Goal: Task Accomplishment & Management: Manage account settings

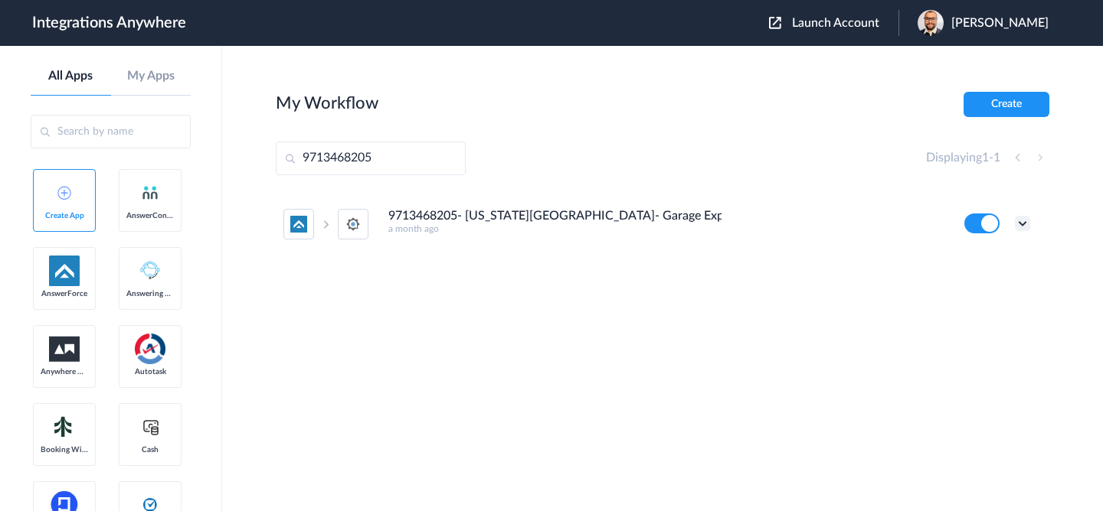
click at [1028, 220] on icon at bounding box center [1022, 223] width 15 height 15
click at [989, 279] on li "Task history" at bounding box center [980, 287] width 100 height 28
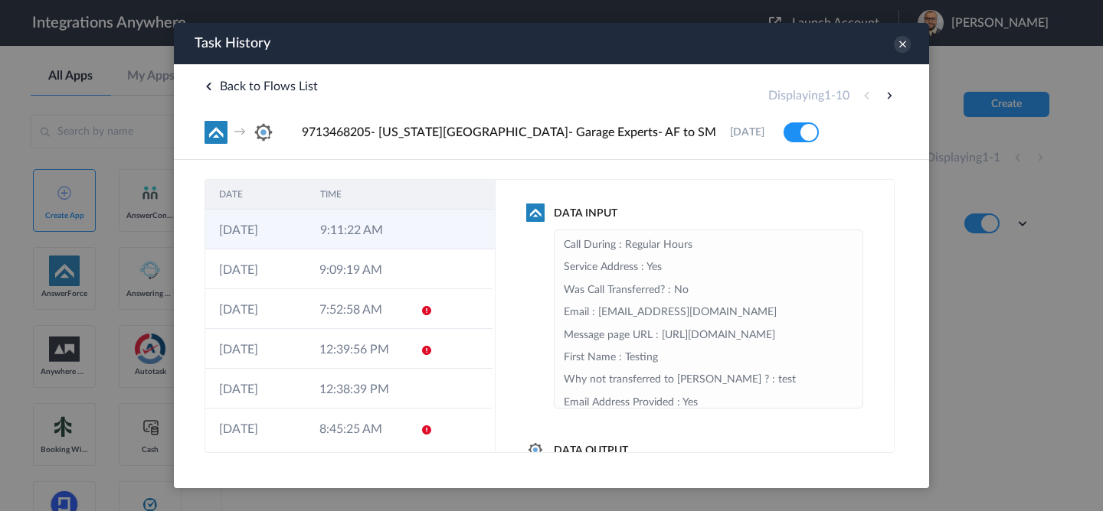
click at [373, 235] on td "9:11:22 AM" at bounding box center [356, 230] width 101 height 40
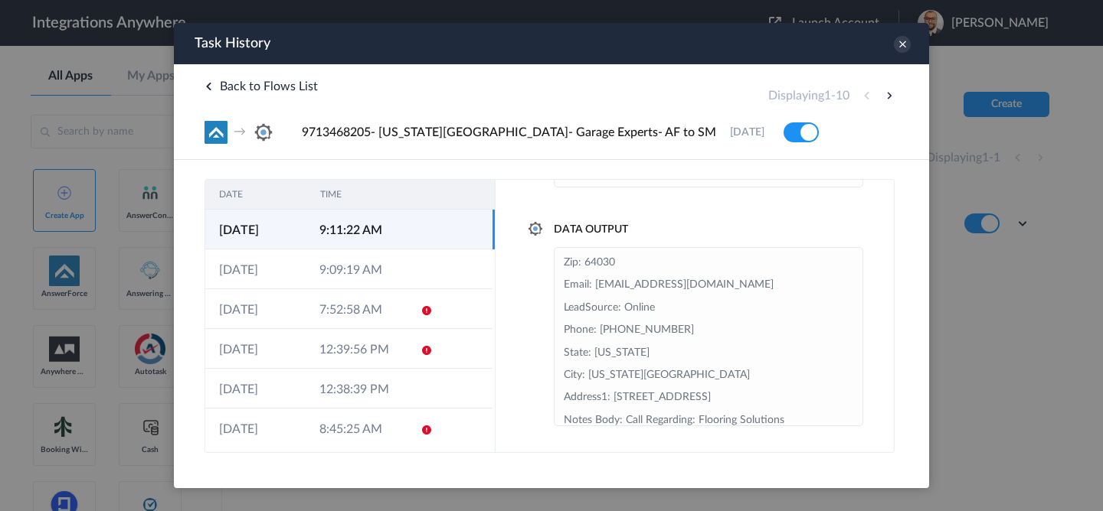
scroll to position [145, 0]
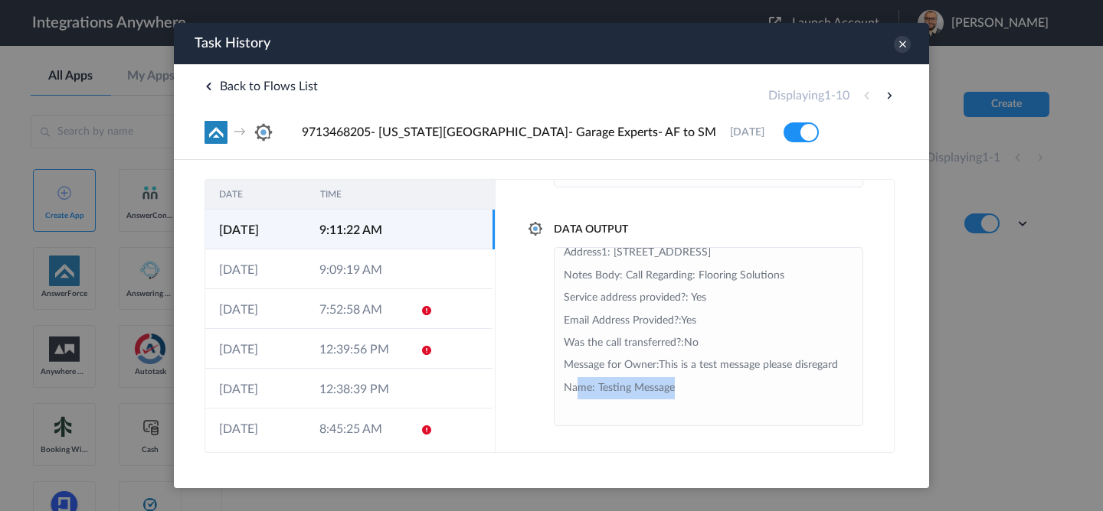
drag, startPoint x: 672, startPoint y: 387, endPoint x: 579, endPoint y: 387, distance: 92.6
click at [579, 387] on li "Zip: 64030 Email: [EMAIL_ADDRESS][DOMAIN_NAME] LeadSource: Online Phone: [PHONE…" at bounding box center [708, 264] width 289 height 315
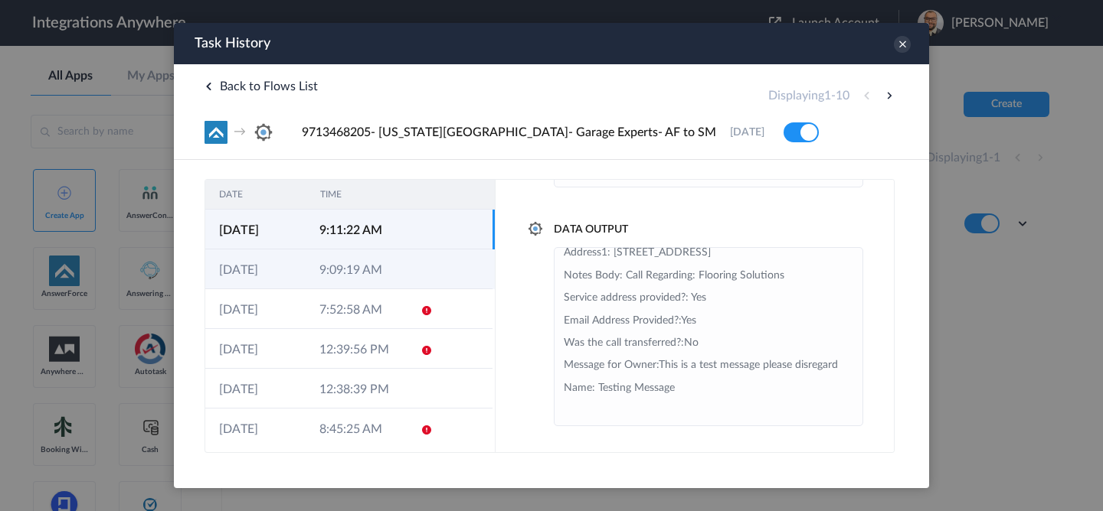
click at [390, 279] on td "9:09:19 AM" at bounding box center [356, 270] width 100 height 40
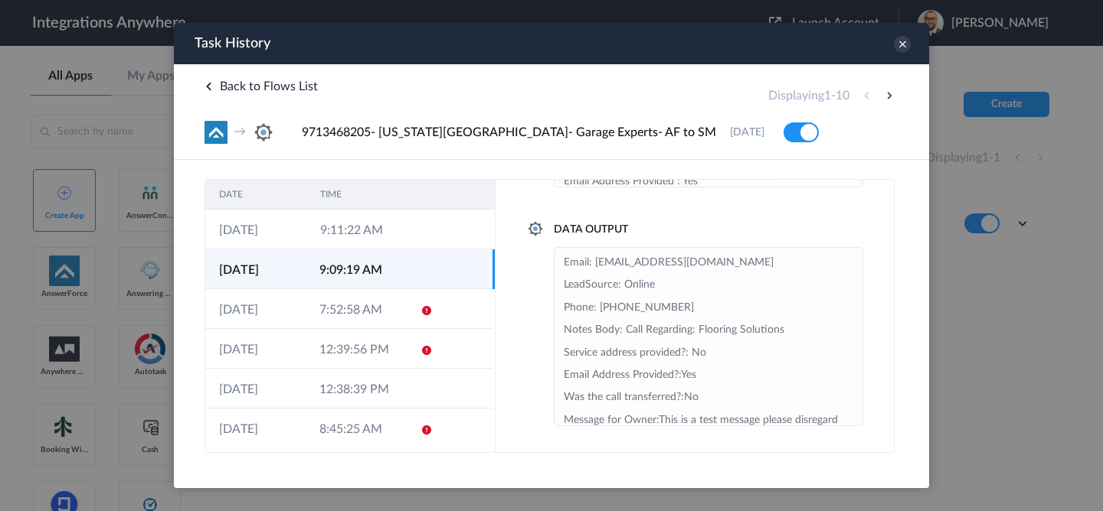
scroll to position [55, 0]
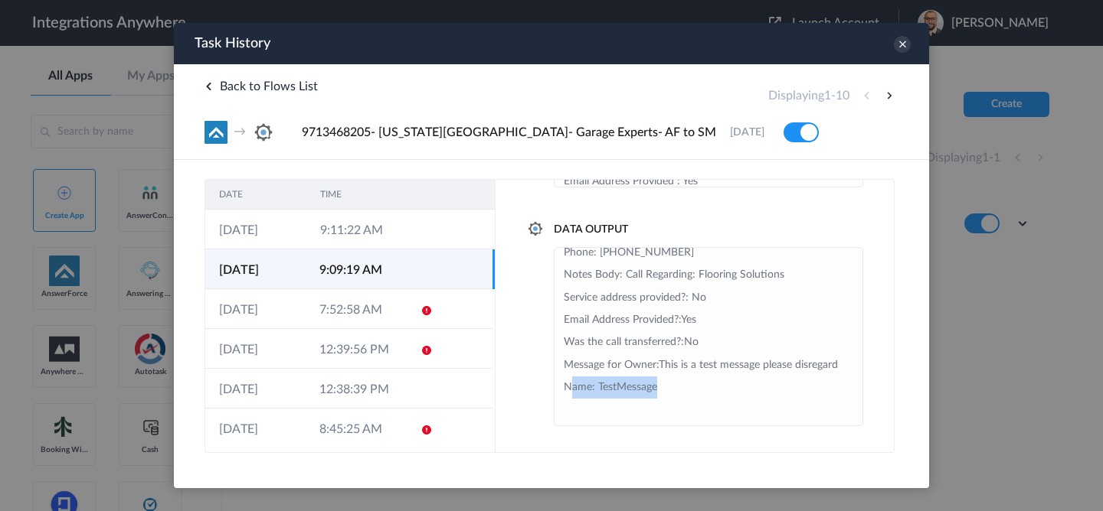
drag, startPoint x: 661, startPoint y: 391, endPoint x: 571, endPoint y: 391, distance: 89.6
click at [571, 391] on li "Email: test@test.com LeadSource: Online Phone: +19879879878 Notes Body: Call Re…" at bounding box center [708, 309] width 289 height 225
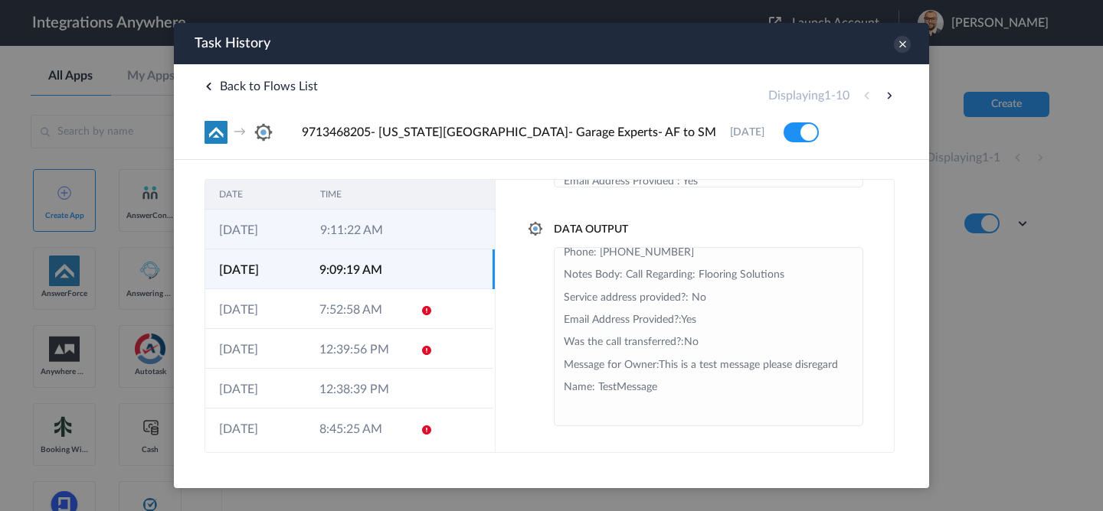
click at [385, 240] on td "9:11:22 AM" at bounding box center [356, 230] width 101 height 40
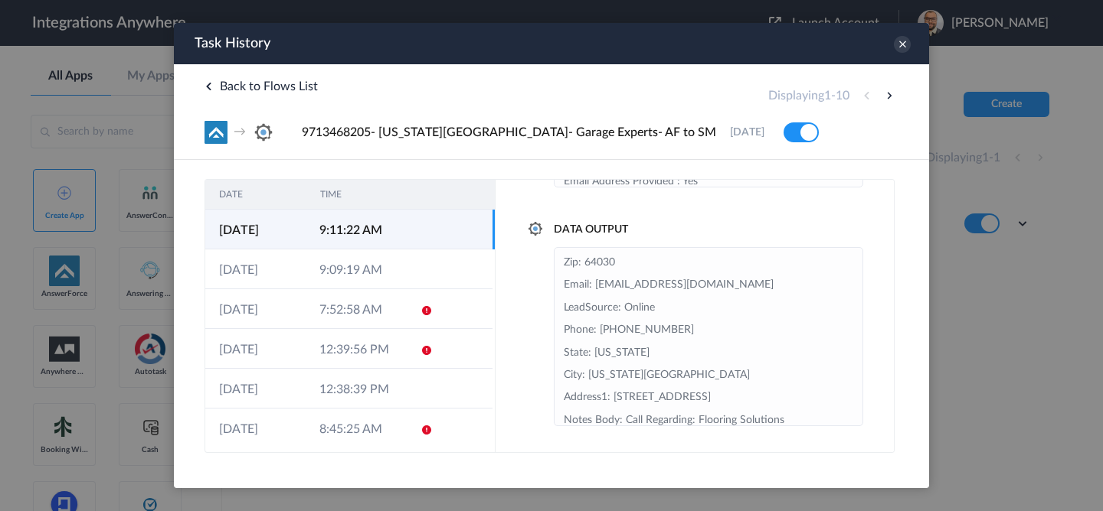
scroll to position [145, 0]
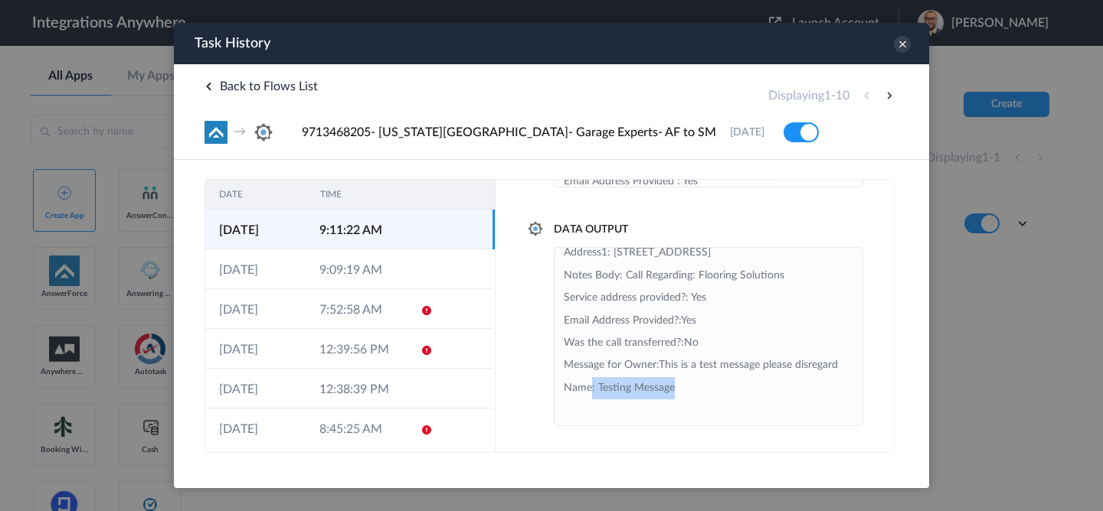
drag, startPoint x: 685, startPoint y: 391, endPoint x: 589, endPoint y: 391, distance: 95.7
click at [589, 391] on li "Zip: 64030 Email: testing@test.com LeadSource: Online Phone: +16546546545 State…" at bounding box center [708, 264] width 289 height 315
click at [904, 42] on icon at bounding box center [902, 44] width 17 height 17
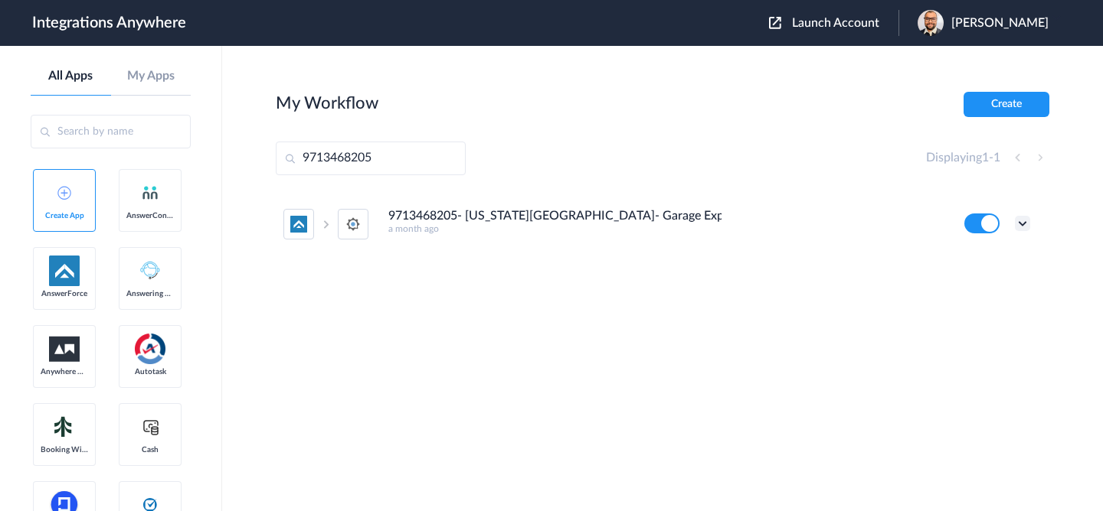
click at [1025, 216] on icon at bounding box center [1022, 223] width 15 height 15
click at [966, 264] on link "Edit" at bounding box center [960, 258] width 37 height 11
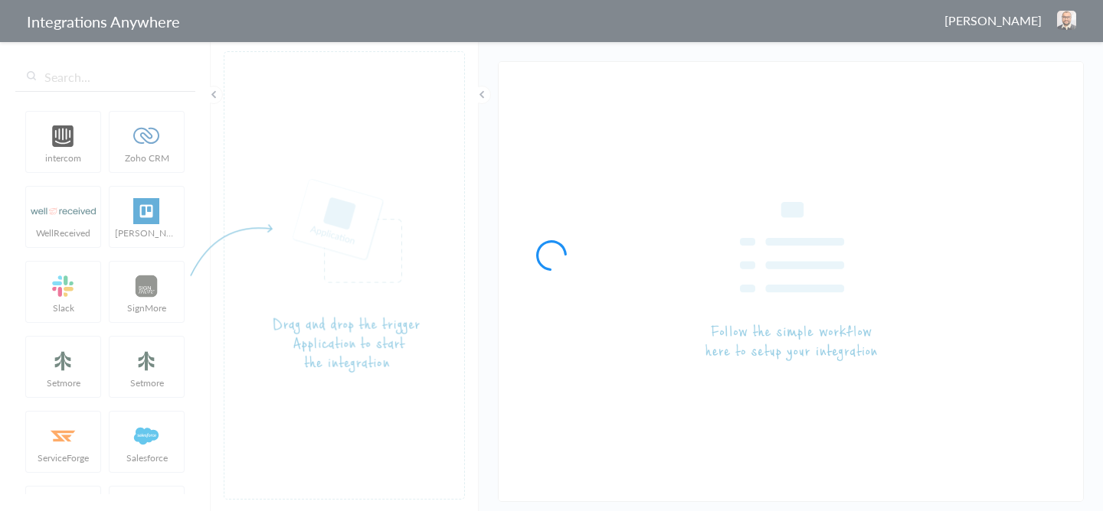
type input "9713468205- [US_STATE][GEOGRAPHIC_DATA]- Garage Experts- AF to SM"
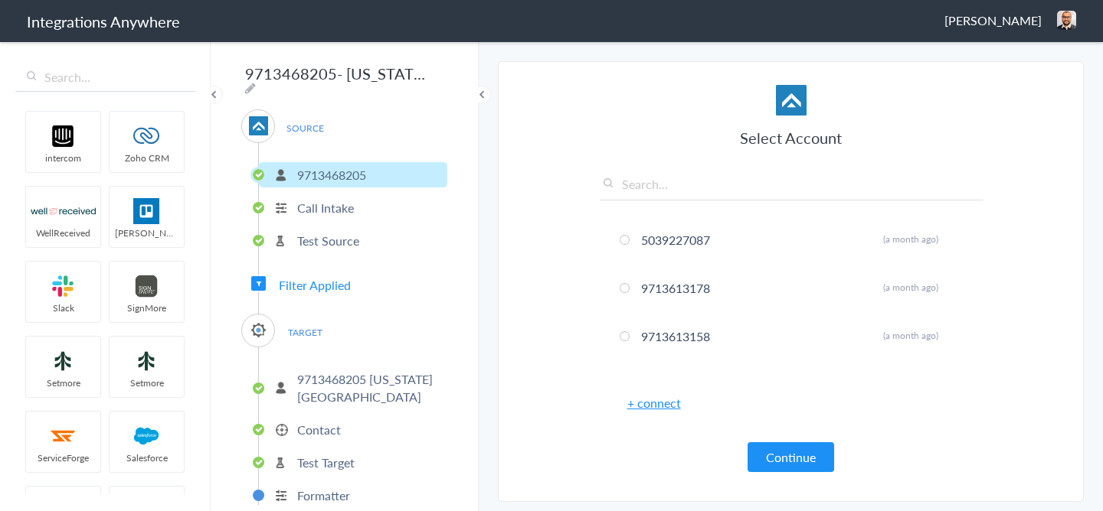
click at [337, 372] on p "9713468205 [US_STATE][GEOGRAPHIC_DATA]" at bounding box center [370, 388] width 146 height 35
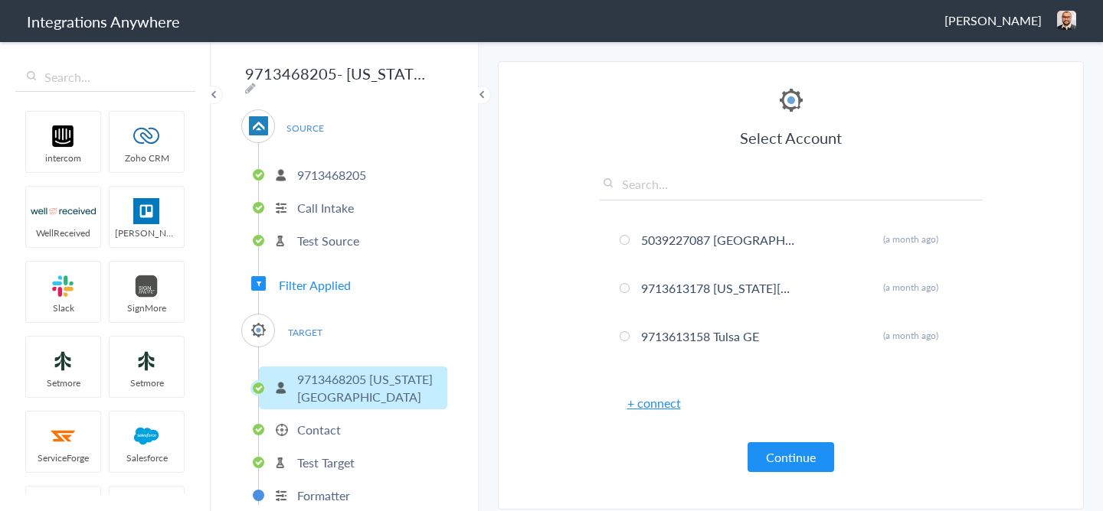
click at [332, 426] on p "Contact" at bounding box center [319, 430] width 44 height 18
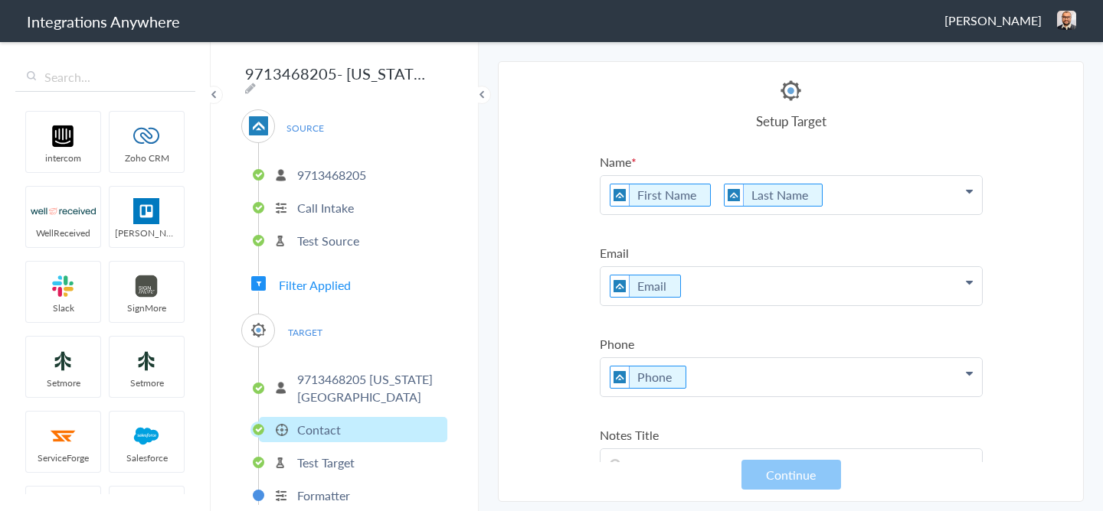
scroll to position [18, 0]
